Goal: Transaction & Acquisition: Purchase product/service

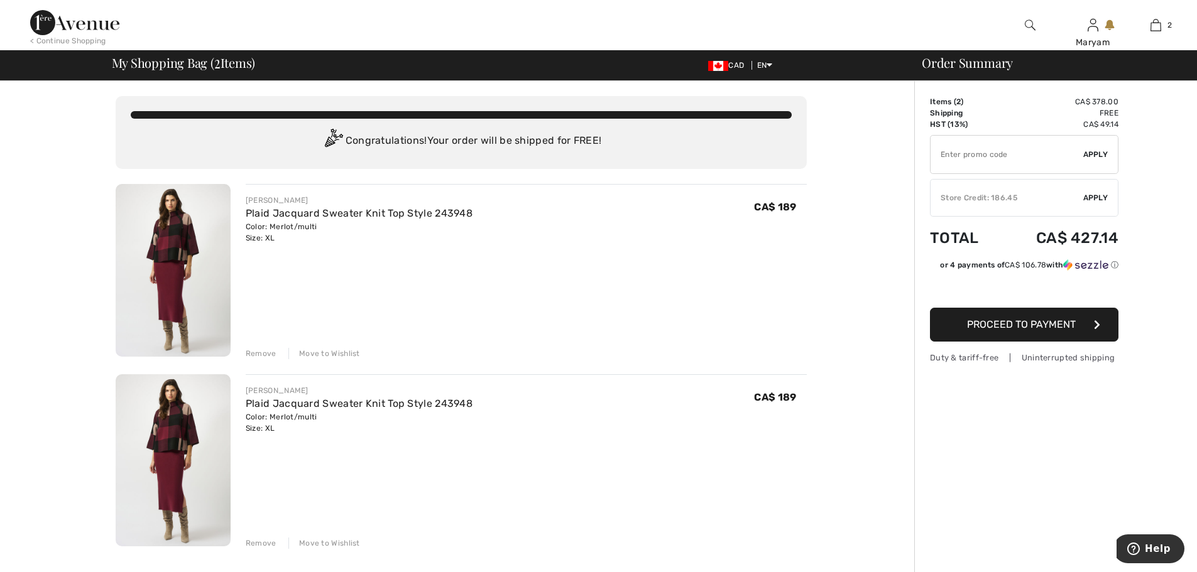
click at [270, 351] on div "Remove" at bounding box center [261, 353] width 31 height 11
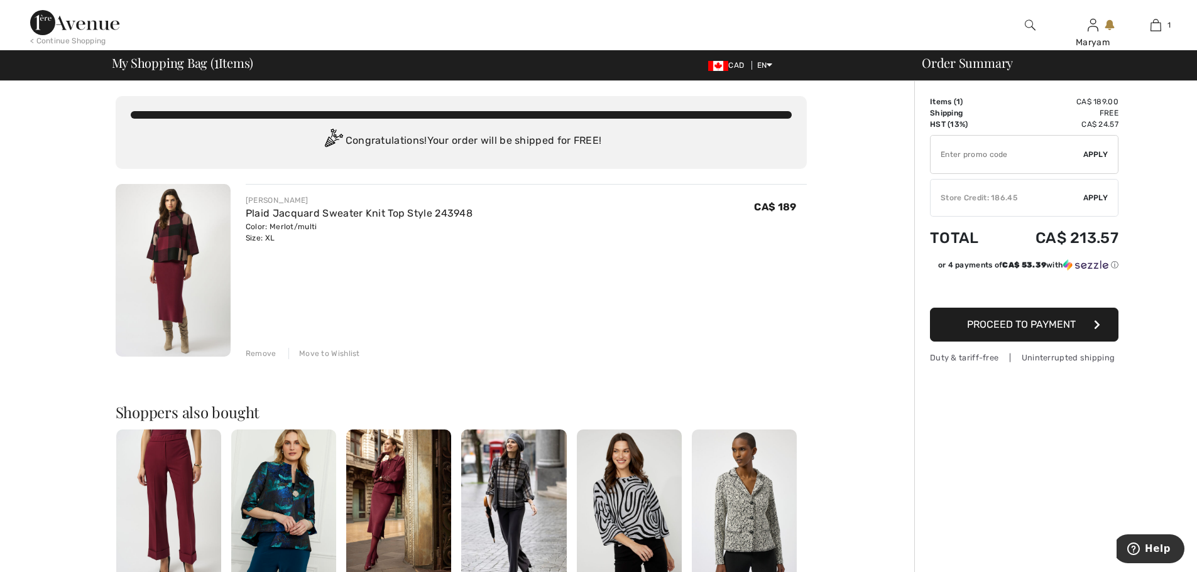
click at [1028, 327] on span "Proceed to Payment" at bounding box center [1021, 325] width 109 height 12
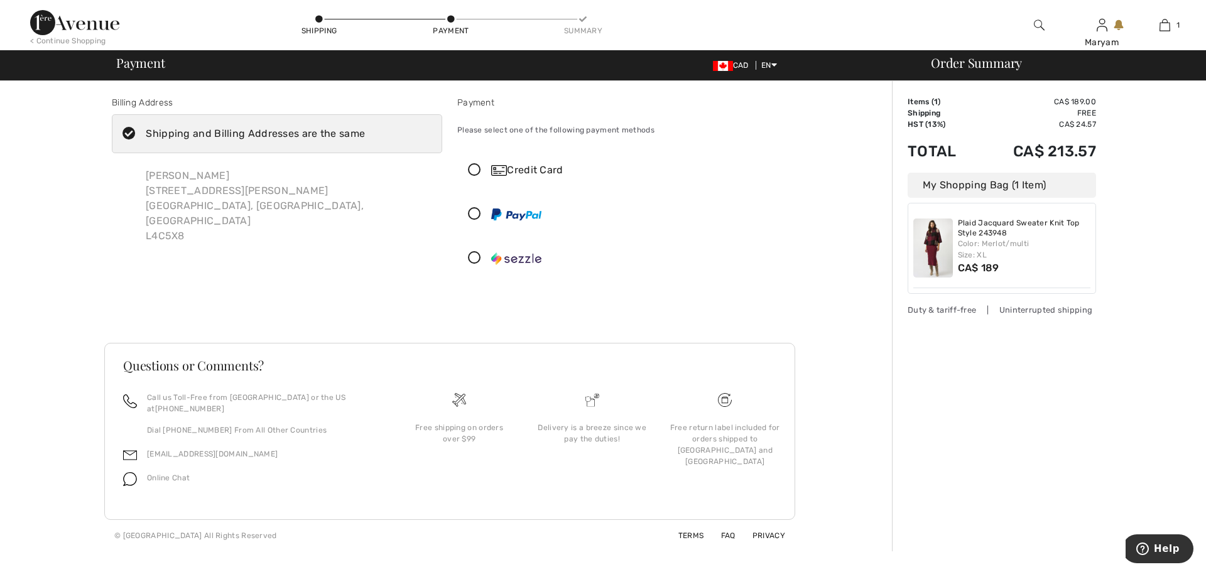
click at [326, 275] on div "Billing Address Shipping and Billing Addresses are the same Maryam Ghasemi 4 Lu…" at bounding box center [277, 189] width 346 height 187
click at [483, 167] on icon at bounding box center [474, 170] width 33 height 13
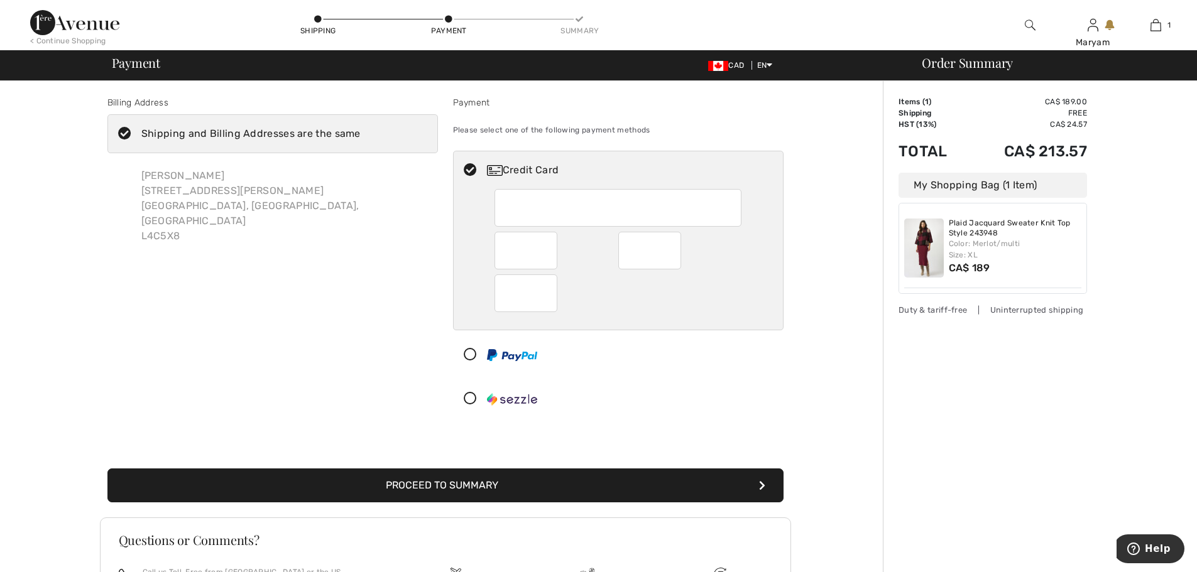
click at [391, 261] on div "Billing Address Shipping and Billing Addresses are the same Maryam Ghasemi 4 Lu…" at bounding box center [273, 259] width 346 height 327
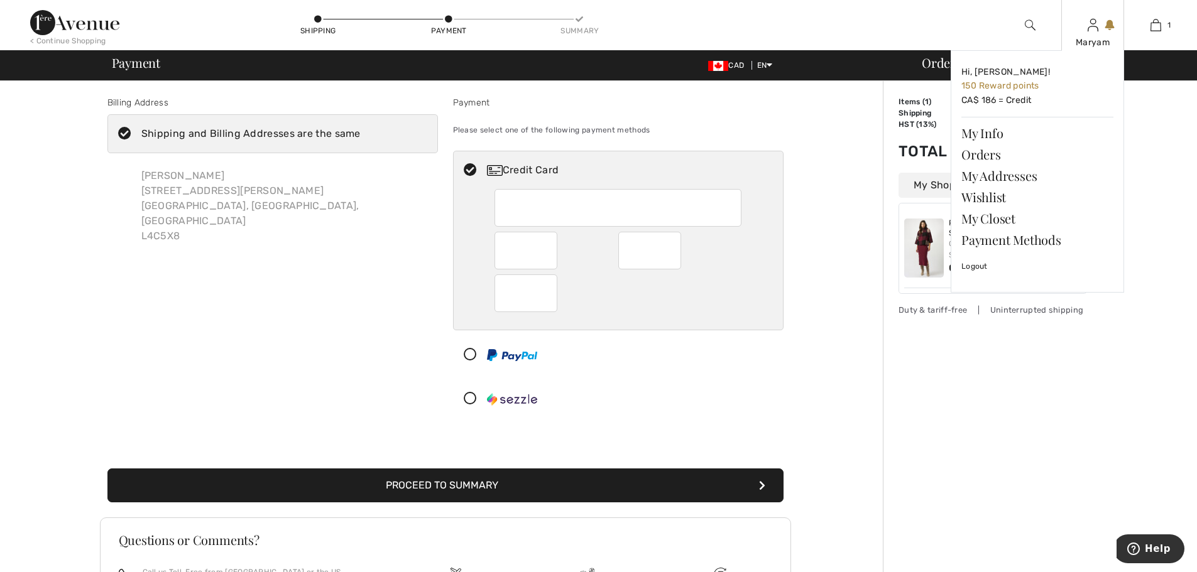
click at [1096, 36] on div "Maryam" at bounding box center [1093, 42] width 62 height 13
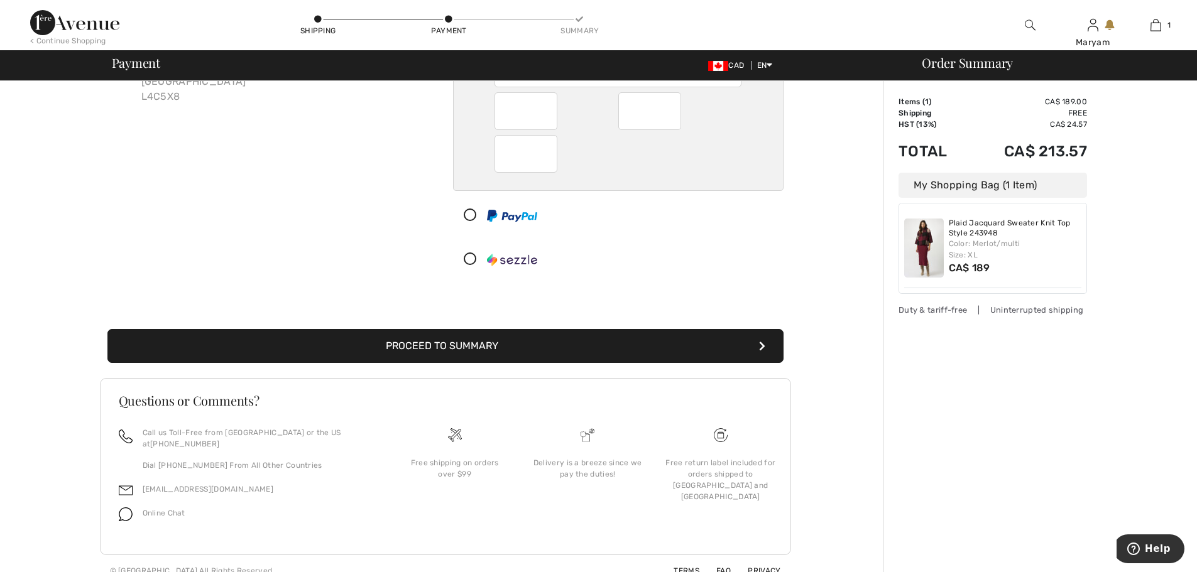
scroll to position [143, 0]
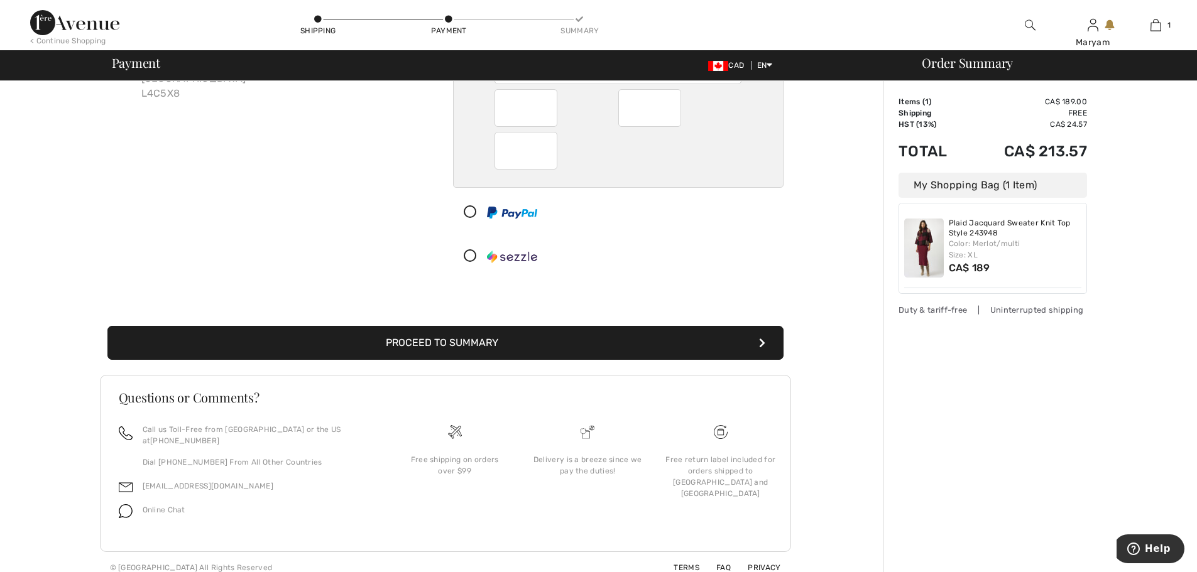
click at [981, 243] on div "Color: Merlot/multi Size: XL" at bounding box center [1015, 249] width 133 height 23
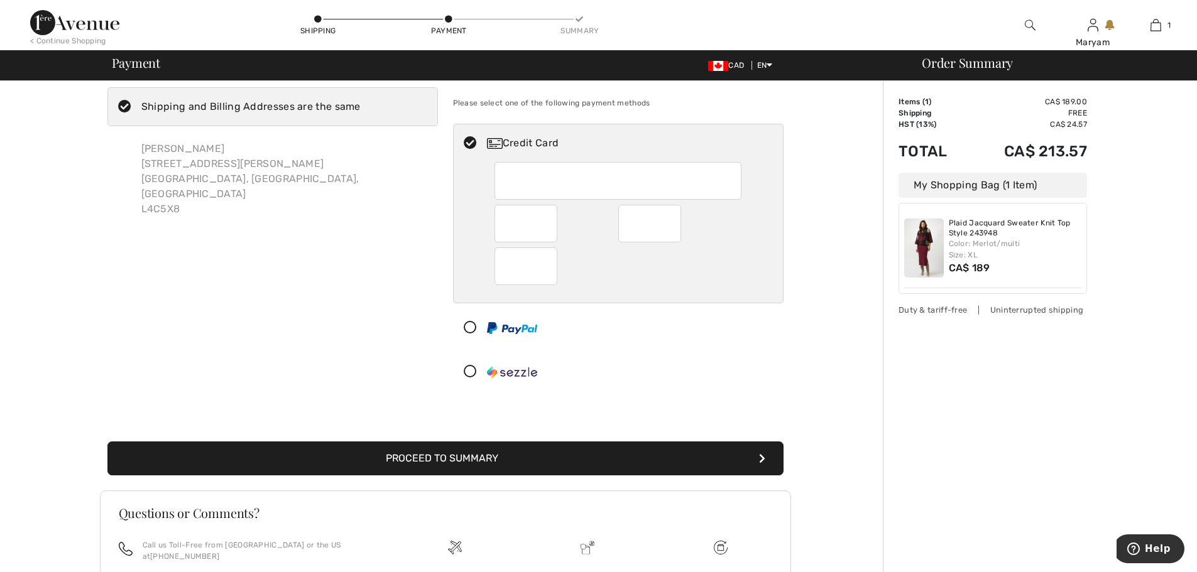
scroll to position [17, 0]
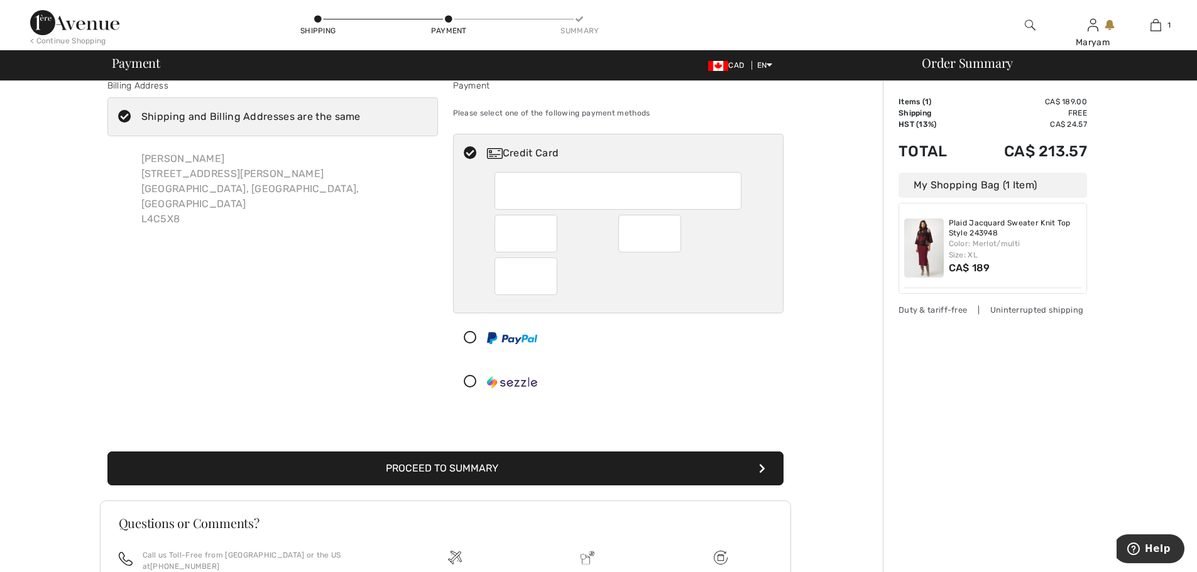
click at [469, 381] on icon at bounding box center [470, 382] width 33 height 13
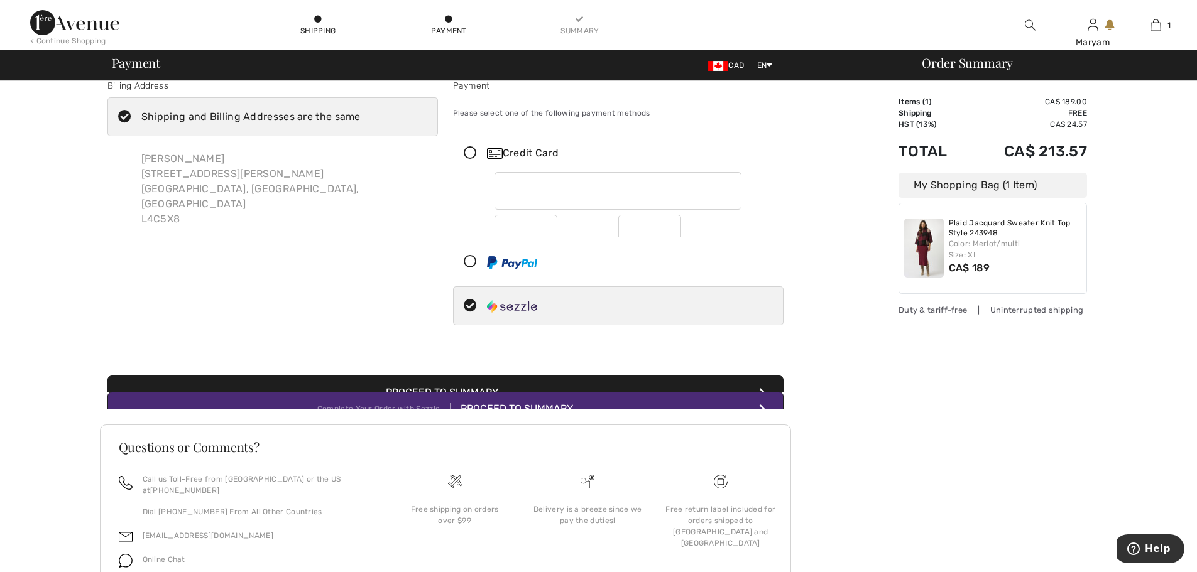
scroll to position [2, 0]
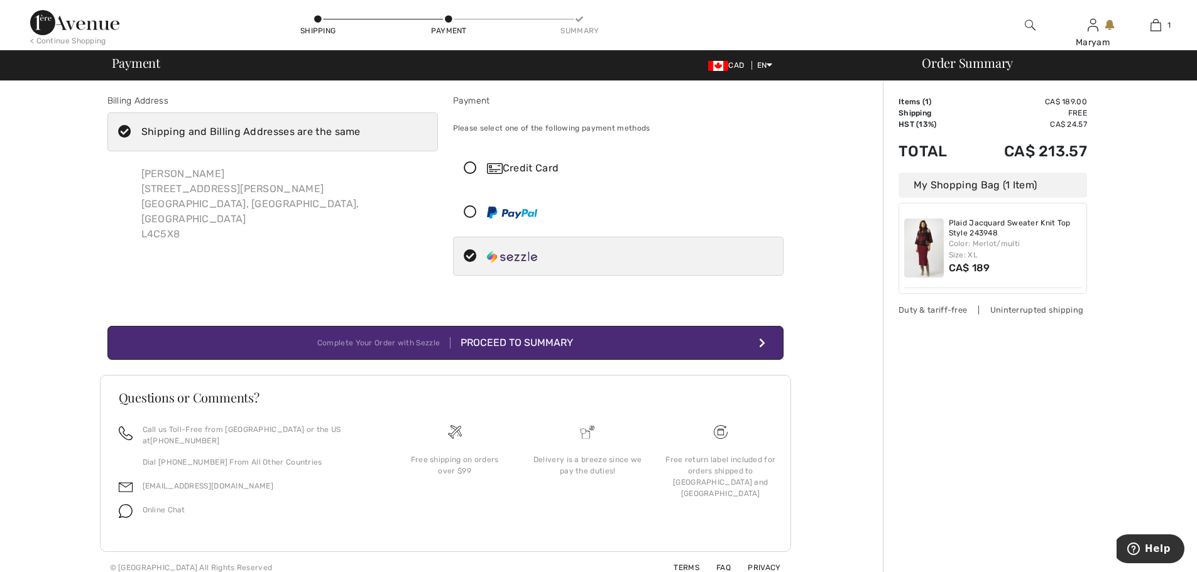
click at [522, 343] on div "Proceed to Summary" at bounding box center [512, 343] width 123 height 15
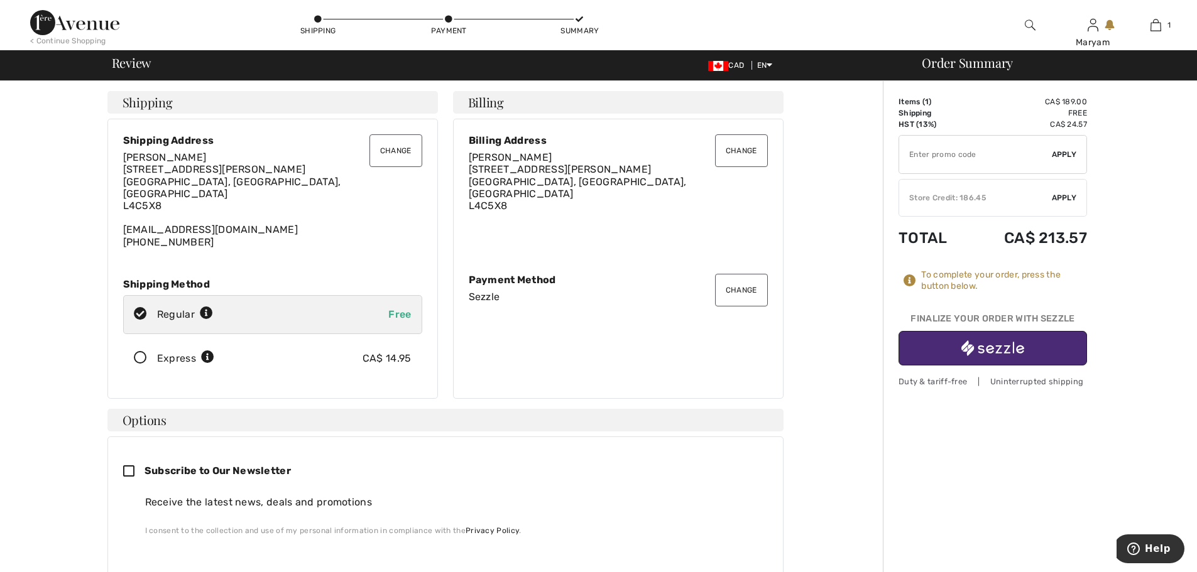
click at [1006, 201] on div "Store Credit: 186.45" at bounding box center [975, 197] width 153 height 11
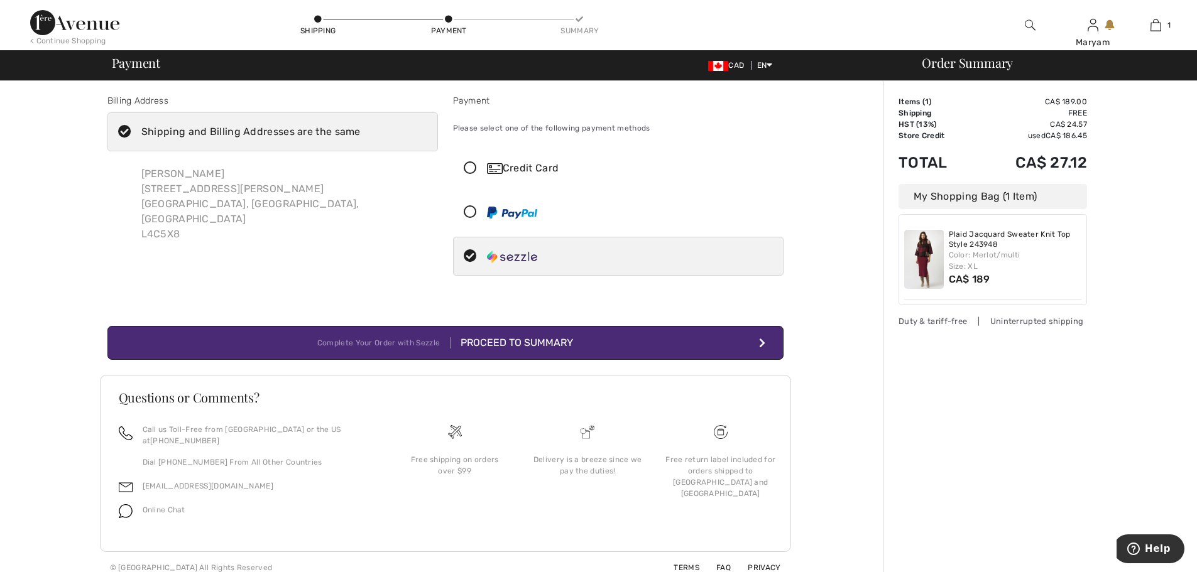
click at [470, 163] on icon at bounding box center [470, 168] width 33 height 13
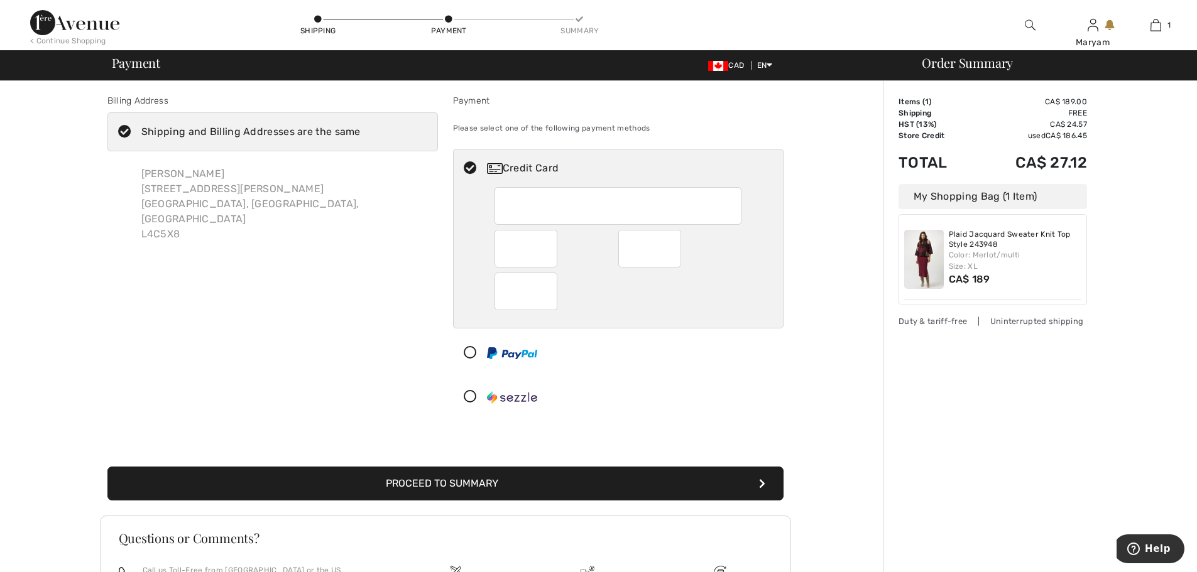
click at [580, 479] on button "Proceed to Summary" at bounding box center [445, 484] width 676 height 34
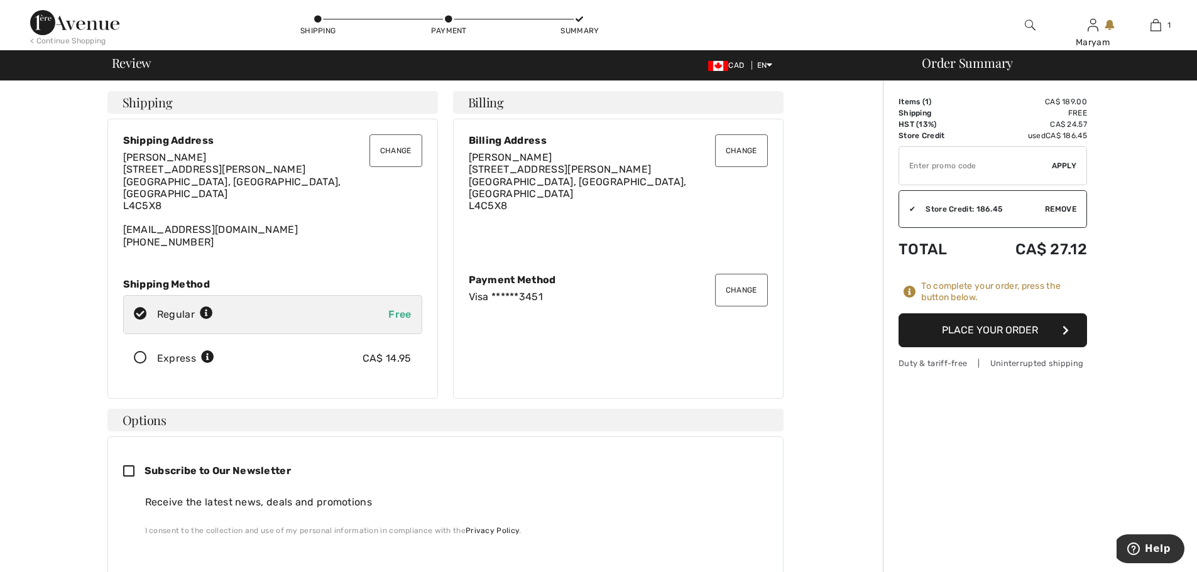
click at [987, 329] on button "Place Your Order" at bounding box center [993, 331] width 188 height 34
